Goal: Task Accomplishment & Management: Complete application form

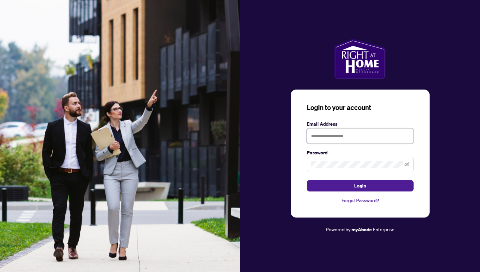
type input "**********"
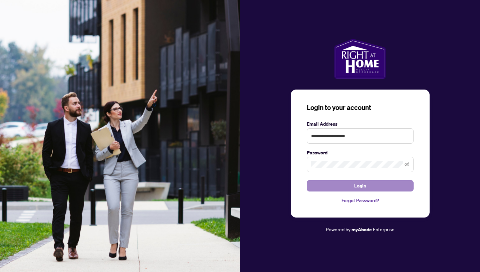
click at [333, 191] on button "Login" at bounding box center [360, 185] width 107 height 11
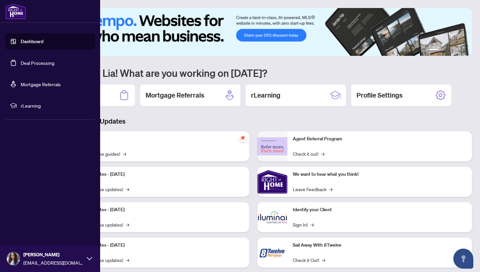
click at [27, 64] on link "Deal Processing" at bounding box center [38, 63] width 34 height 6
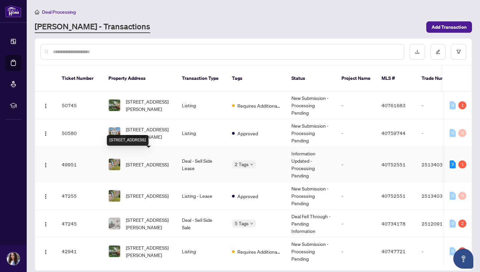
click at [139, 161] on span "[STREET_ADDRESS]" at bounding box center [147, 164] width 43 height 7
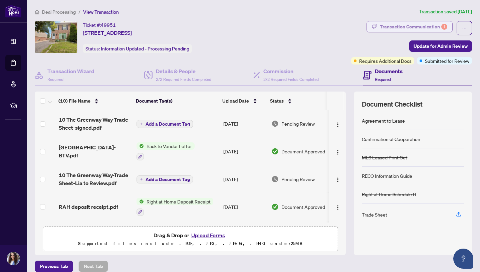
click at [408, 26] on div "Transaction Communication 1" at bounding box center [413, 26] width 67 height 11
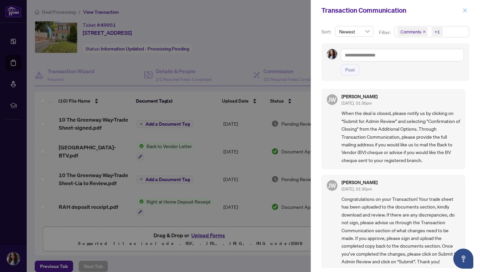
click at [463, 13] on span "button" at bounding box center [465, 10] width 5 height 11
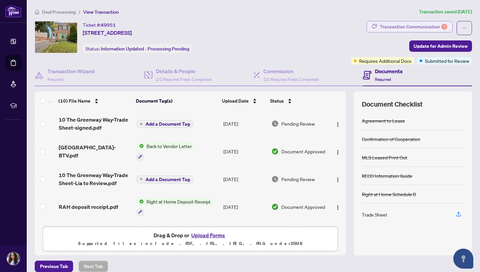
click at [405, 31] on div "Transaction Communication 1" at bounding box center [413, 26] width 67 height 11
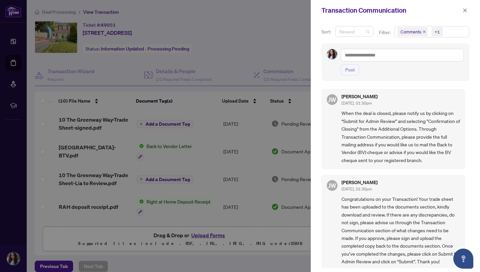
click at [368, 27] on span "Newest" at bounding box center [354, 31] width 30 height 10
click at [385, 22] on div "Sort: Newest Newest desc asc Newest Oldest Filter: Comments +1 Post [PERSON_NAM…" at bounding box center [395, 146] width 169 height 251
click at [424, 31] on icon "close" at bounding box center [424, 31] width 3 height 3
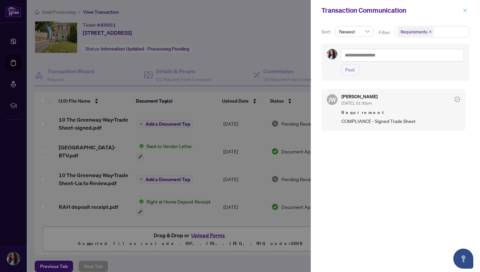
click at [465, 10] on icon "close" at bounding box center [465, 10] width 5 height 5
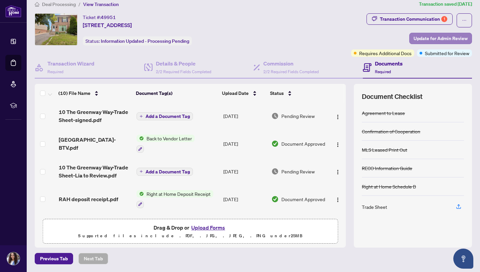
click at [435, 40] on span "Update for Admin Review" at bounding box center [441, 38] width 54 height 11
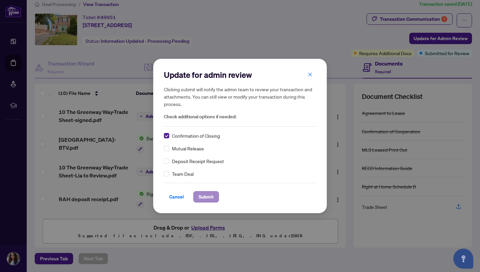
click at [208, 195] on span "Submit" at bounding box center [206, 196] width 15 height 11
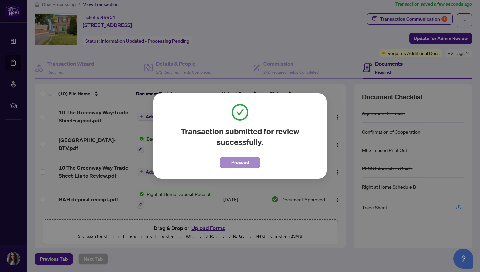
click at [241, 158] on span "Proceed" at bounding box center [240, 162] width 18 height 11
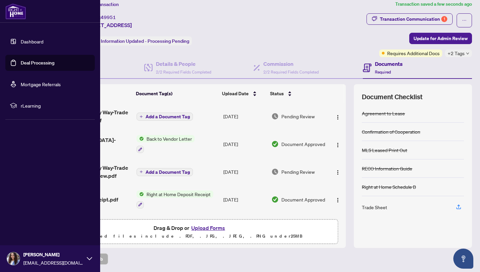
click at [27, 38] on link "Dashboard" at bounding box center [32, 41] width 23 height 6
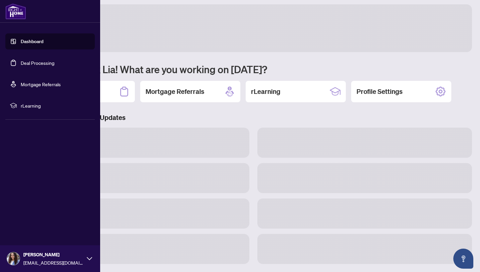
scroll to position [4, 0]
